Goal: Task Accomplishment & Management: Manage account settings

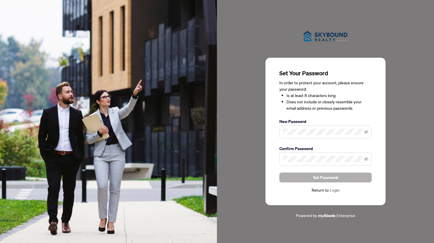
click at [327, 178] on span "Set Password" at bounding box center [325, 177] width 25 height 9
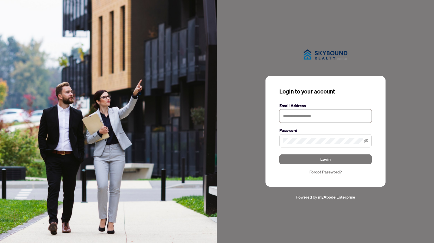
type input "**********"
click at [323, 160] on span "Login" at bounding box center [325, 159] width 10 height 9
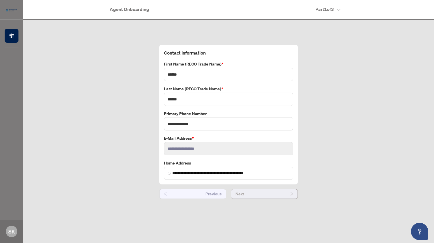
click at [269, 192] on button "Next" at bounding box center [264, 194] width 67 height 10
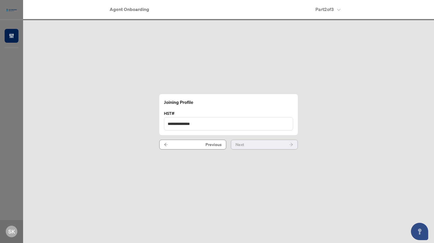
click at [252, 144] on button "Next" at bounding box center [264, 145] width 67 height 10
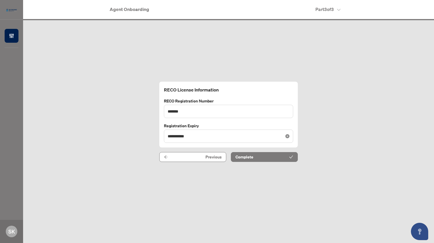
click at [286, 135] on icon "close-circle" at bounding box center [287, 136] width 4 height 4
click at [286, 135] on div at bounding box center [229, 136] width 122 height 6
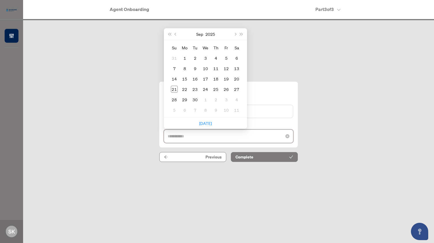
type input "**********"
click at [234, 34] on span "Next month (PageDown)" at bounding box center [234, 34] width 3 height 3
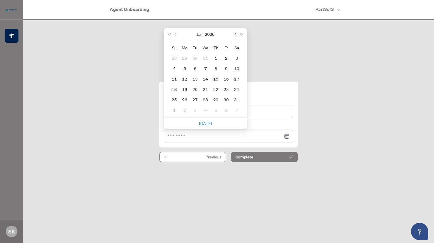
click at [234, 34] on span "Next month (PageDown)" at bounding box center [234, 34] width 3 height 3
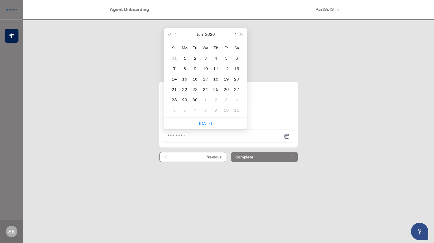
click at [234, 34] on span "Next month (PageDown)" at bounding box center [234, 34] width 3 height 3
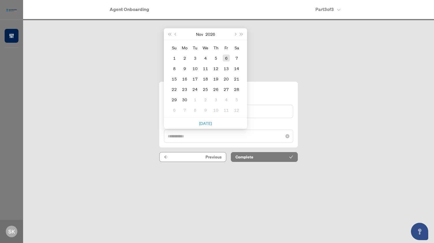
type input "**********"
click at [226, 58] on div "6" at bounding box center [226, 58] width 7 height 7
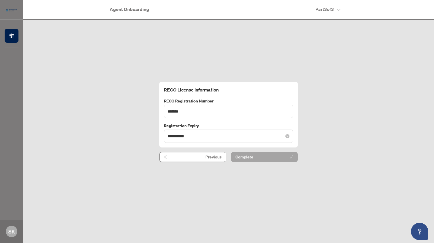
click at [250, 156] on span "Complete" at bounding box center [244, 156] width 18 height 9
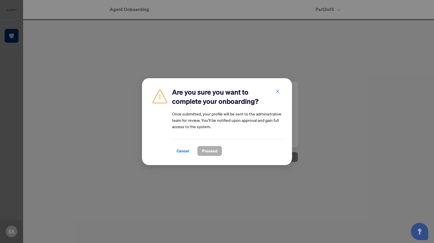
click at [207, 149] on span "Proceed" at bounding box center [209, 150] width 15 height 9
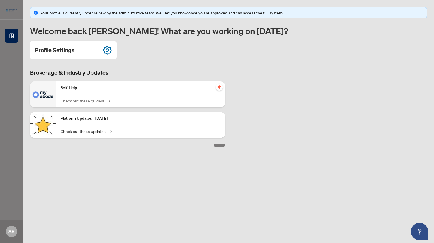
click at [76, 102] on link "Check out these guides! →" at bounding box center [85, 101] width 48 height 6
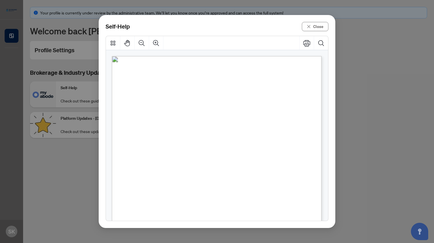
click at [188, 114] on span "Navigating the deal dashboard" at bounding box center [185, 115] width 72 height 6
click at [202, 98] on span "How to upload a listing transaction" at bounding box center [190, 99] width 83 height 6
click at [314, 26] on button "Close" at bounding box center [315, 26] width 27 height 9
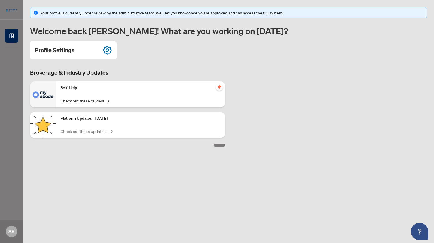
click at [93, 132] on link "Check out these updates! →" at bounding box center [86, 131] width 51 height 6
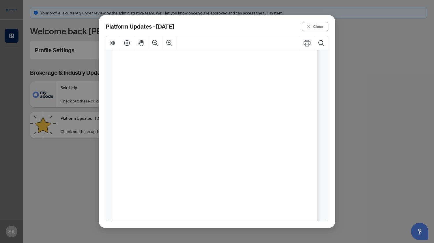
scroll to position [107, 0]
click at [310, 27] on icon "close" at bounding box center [308, 26] width 3 height 3
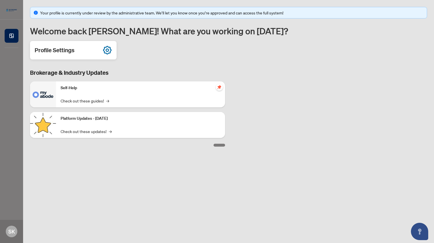
click at [106, 50] on icon at bounding box center [107, 49] width 3 height 3
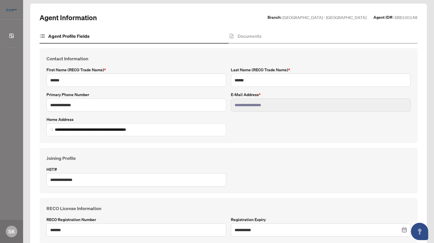
scroll to position [63, 0]
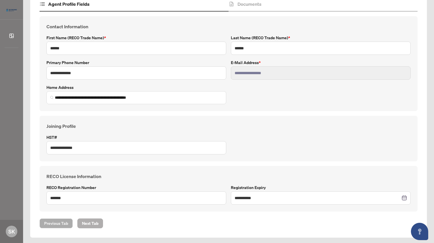
click at [89, 220] on span "Next Tab" at bounding box center [90, 223] width 16 height 9
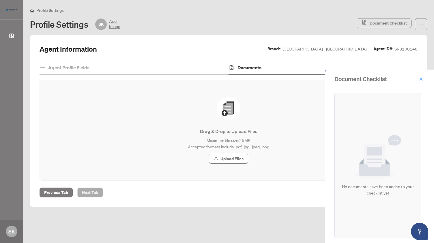
click at [421, 79] on icon "close" at bounding box center [421, 78] width 3 height 3
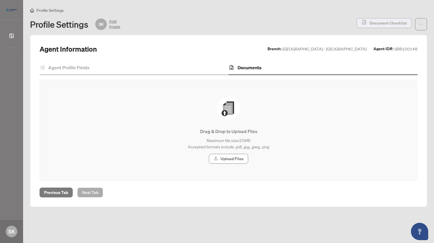
click at [384, 24] on span "Document Checklist" at bounding box center [388, 22] width 37 height 9
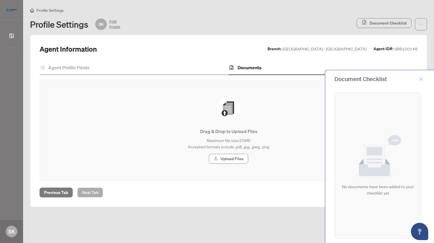
click at [421, 78] on icon "close" at bounding box center [421, 79] width 4 height 4
